Goal: Obtain resource: Download file/media

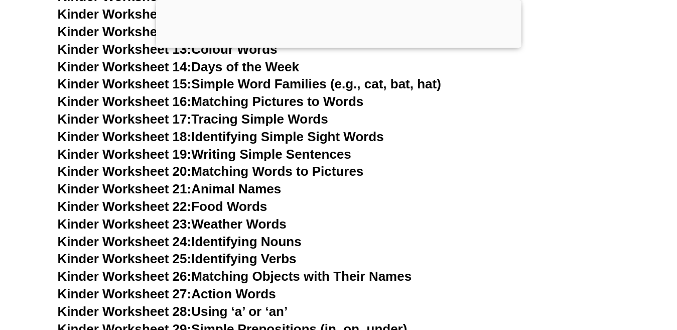
scroll to position [602, 0]
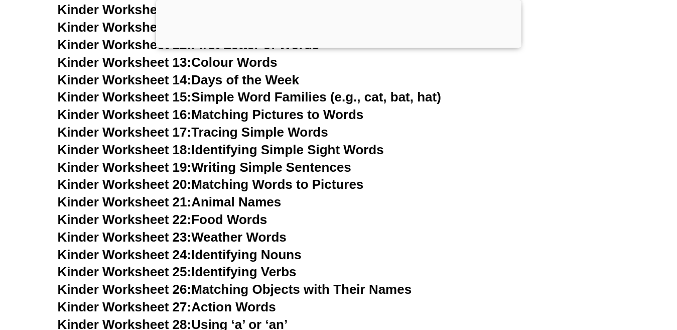
click at [236, 170] on link "Kinder Worksheet 19: Writing Simple Sentences" at bounding box center [204, 167] width 293 height 15
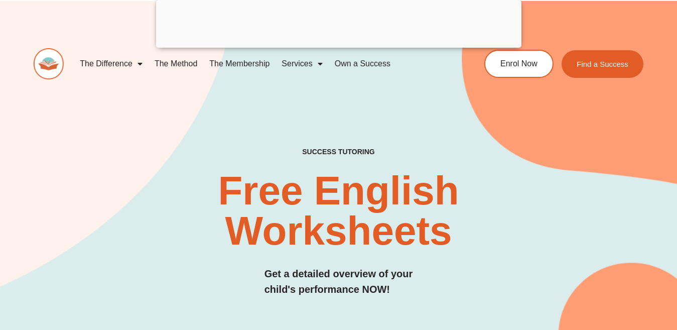
scroll to position [0, 0]
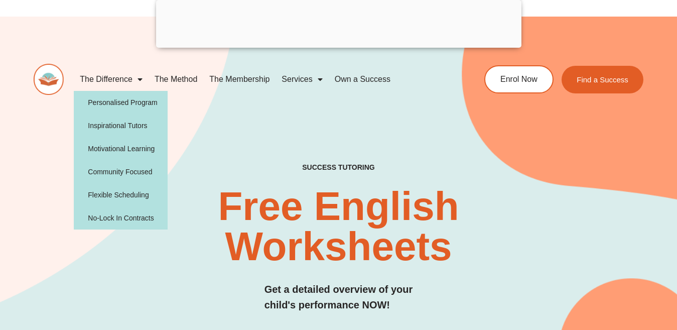
click at [139, 80] on span "Menu" at bounding box center [137, 79] width 10 height 18
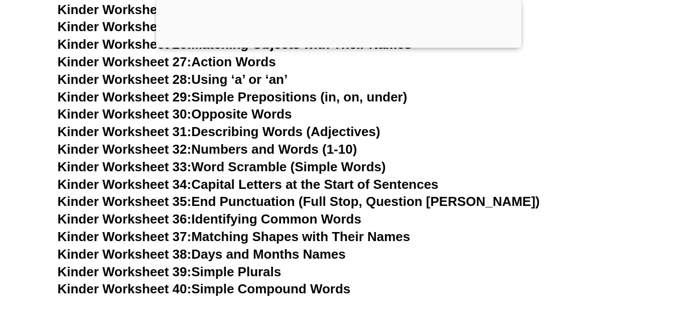
scroll to position [853, 0]
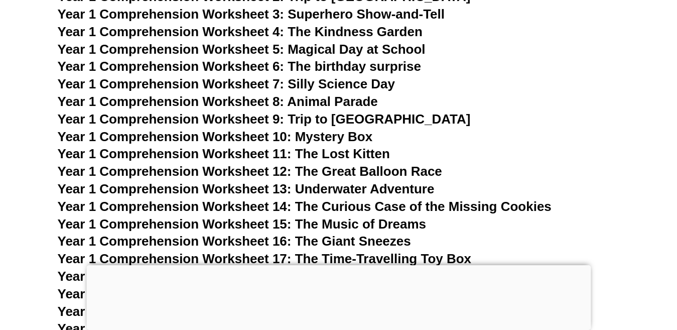
scroll to position [1238, 0]
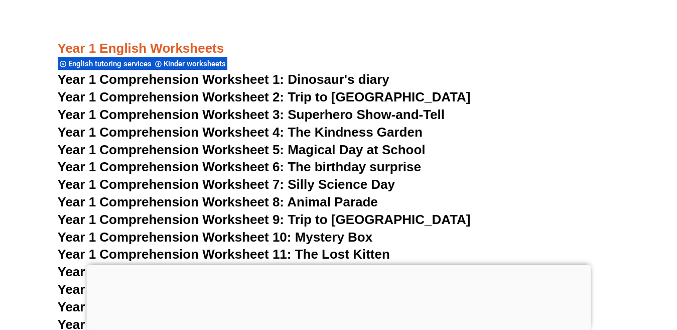
click at [204, 183] on span "Year 1 Comprehension Worksheet 7: Silly Science Day" at bounding box center [227, 184] width 338 height 15
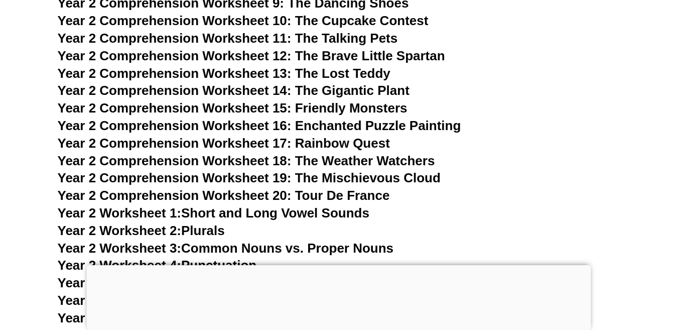
scroll to position [1339, 0]
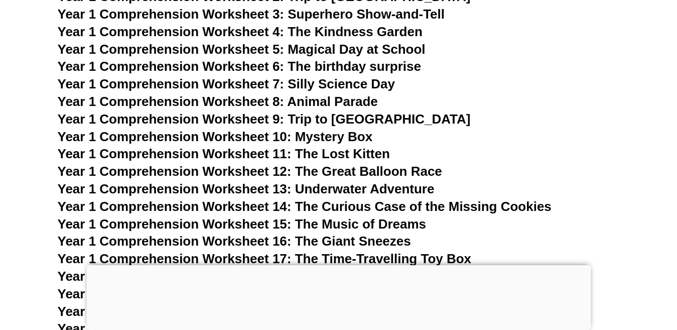
scroll to position [1238, 0]
